Goal: Task Accomplishment & Management: Use online tool/utility

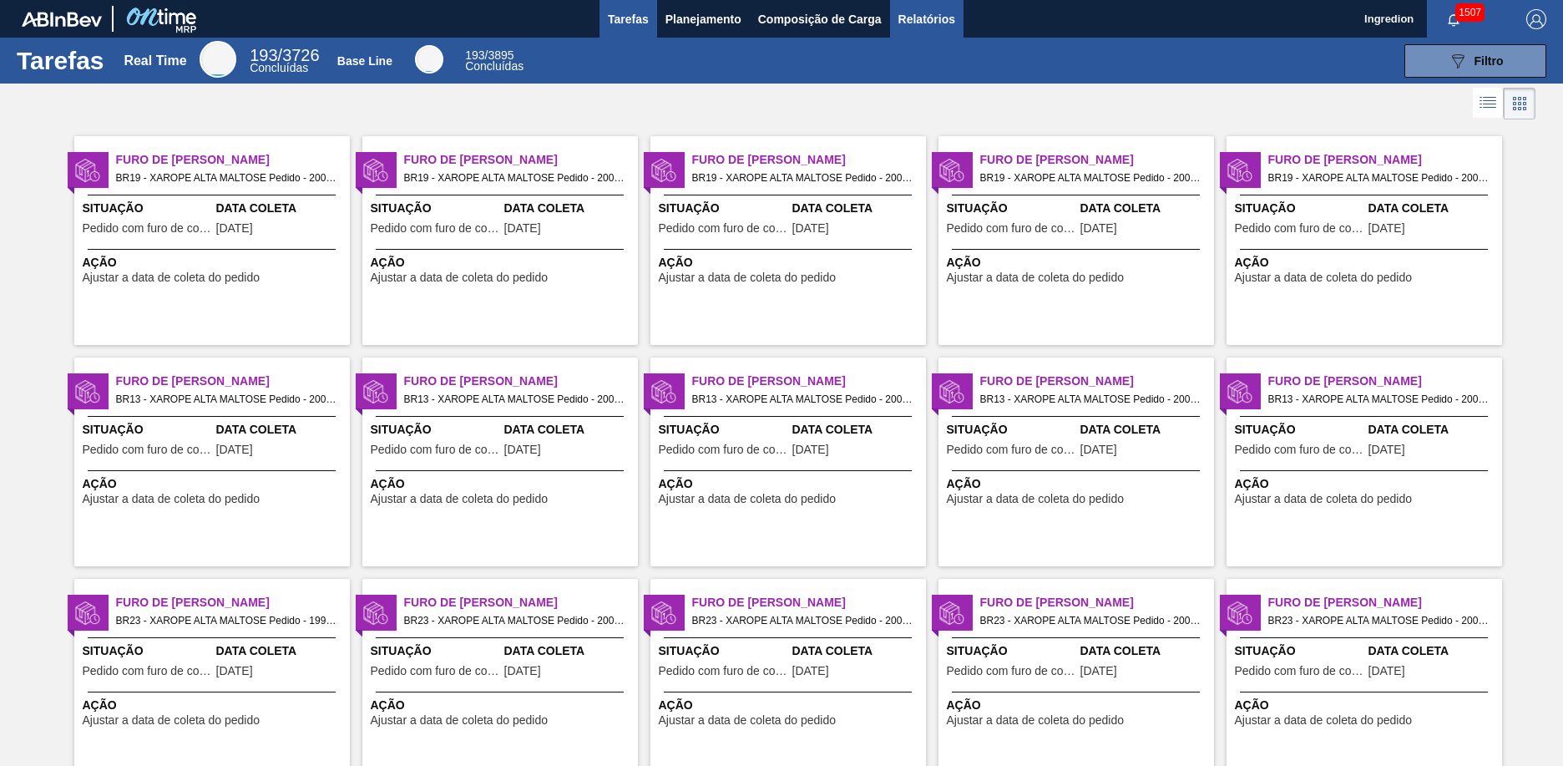
click at [925, 18] on span "Relatórios" at bounding box center [927, 19] width 57 height 20
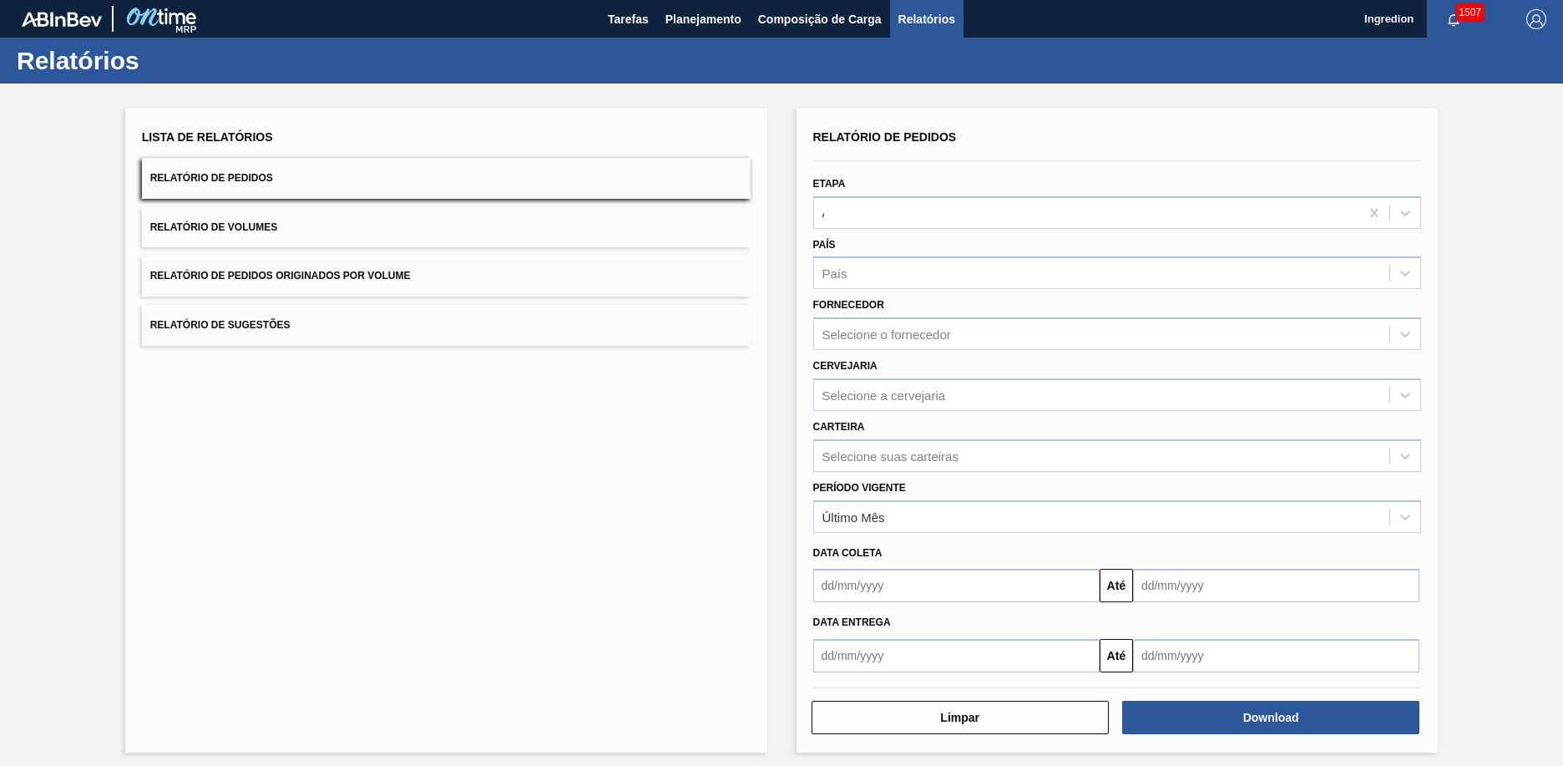
type input "Aguardando Faturamento"
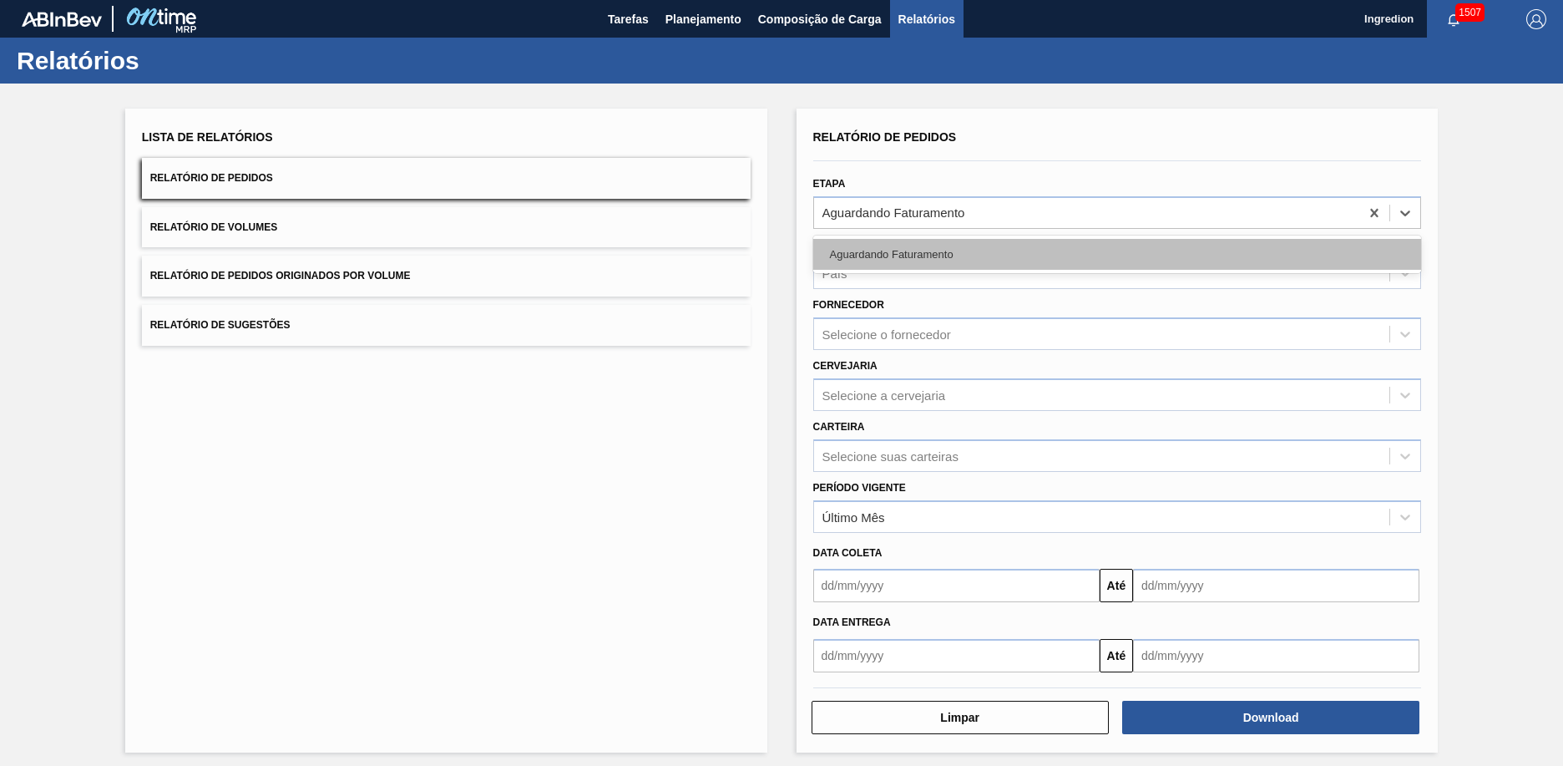
click at [1115, 254] on div "Aguardando Faturamento" at bounding box center [1117, 254] width 609 height 31
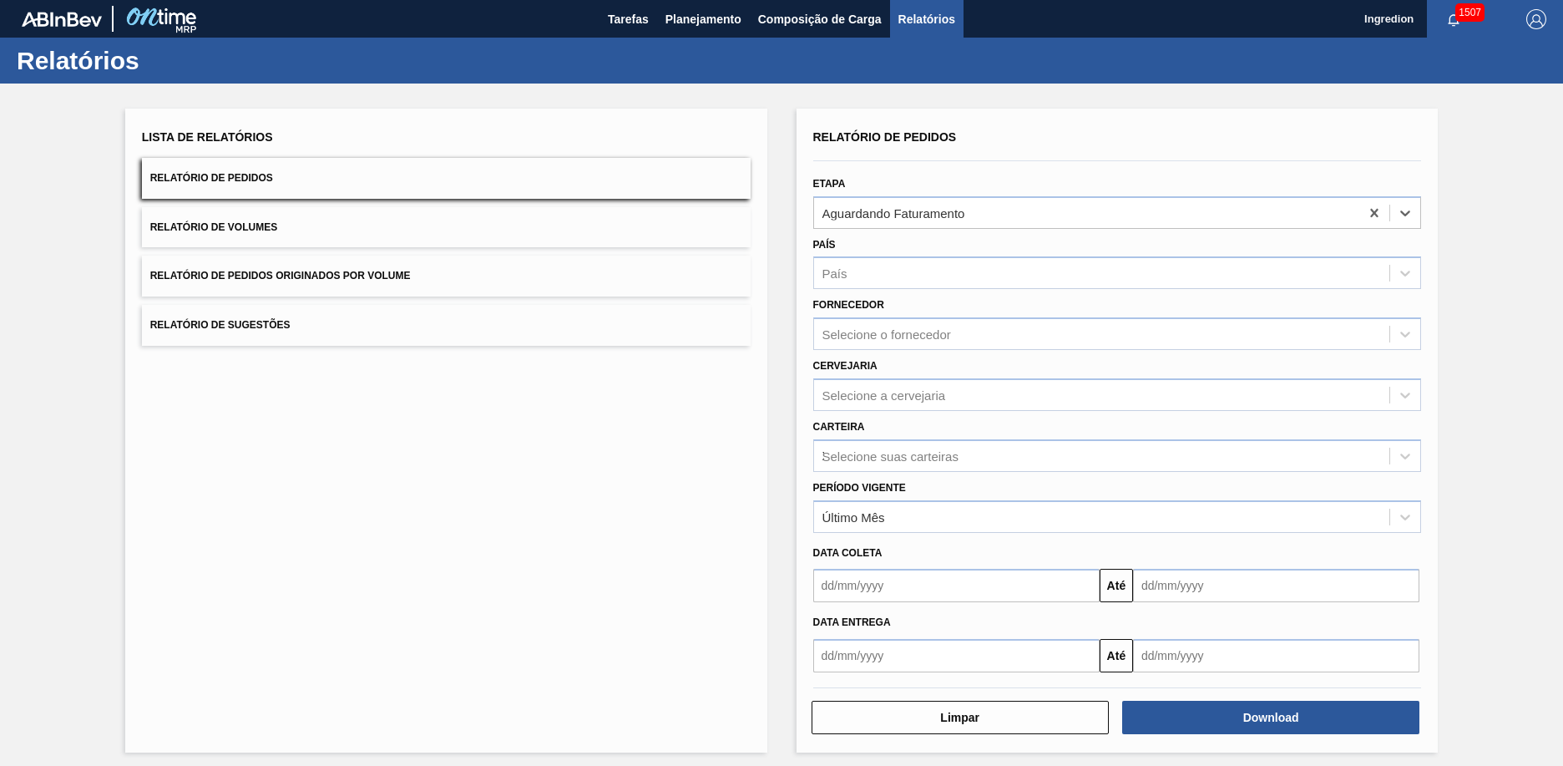
type input "Xarope"
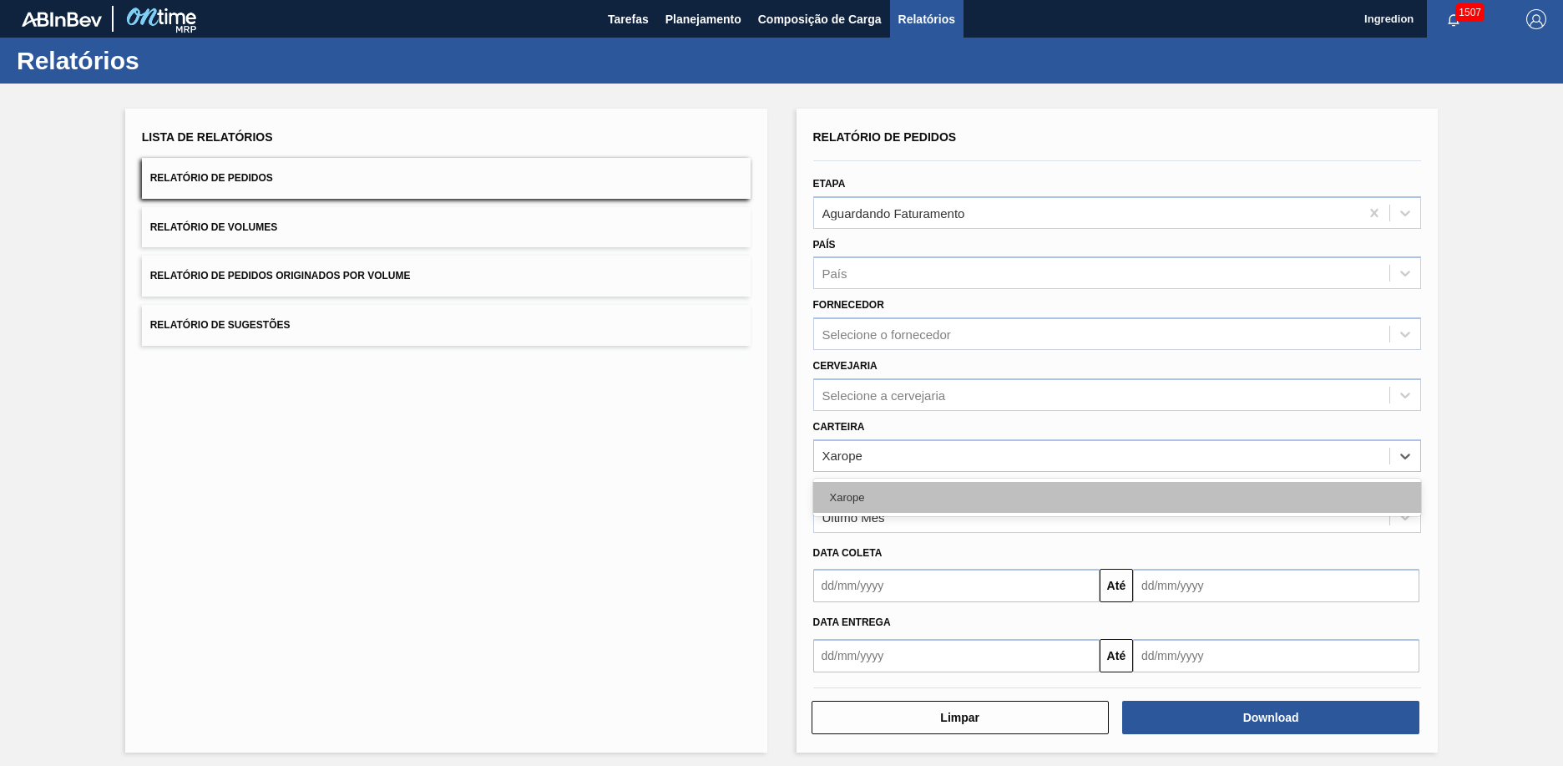
click at [1115, 497] on div "Xarope" at bounding box center [1117, 497] width 609 height 31
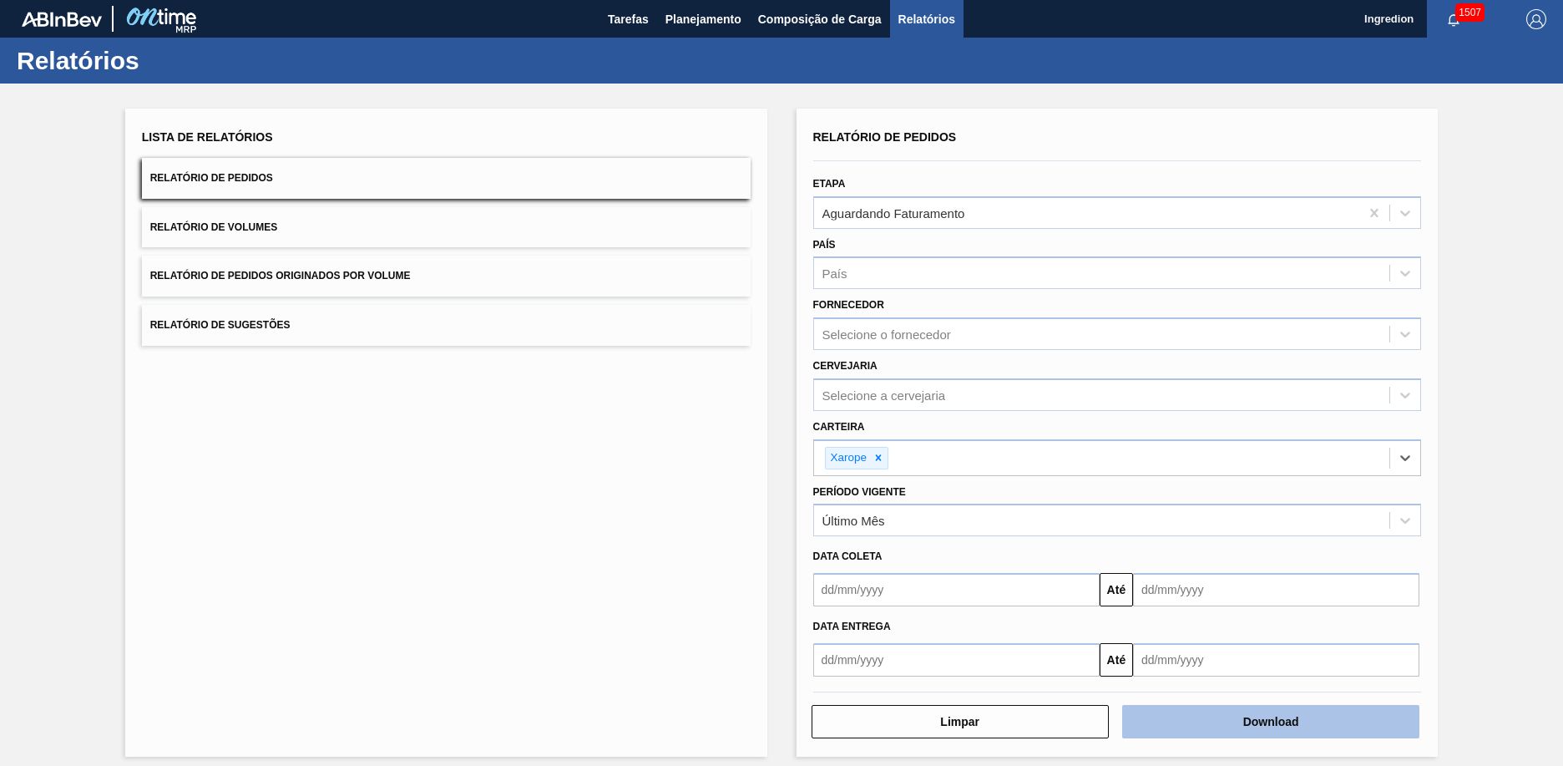
click at [1269, 722] on button "Download" at bounding box center [1271, 721] width 297 height 33
